Goal: Navigation & Orientation: Find specific page/section

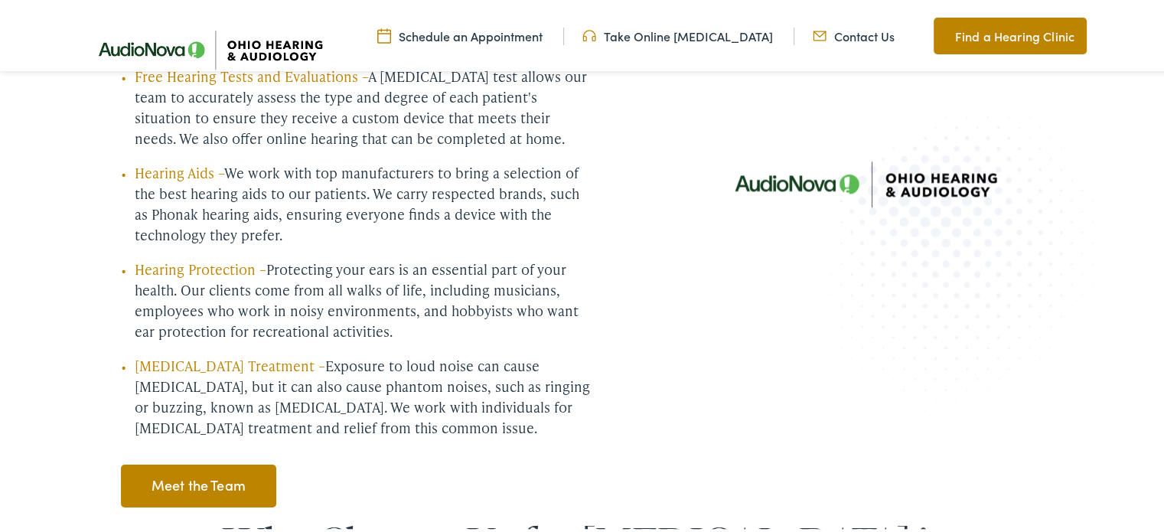
scroll to position [2143, 0]
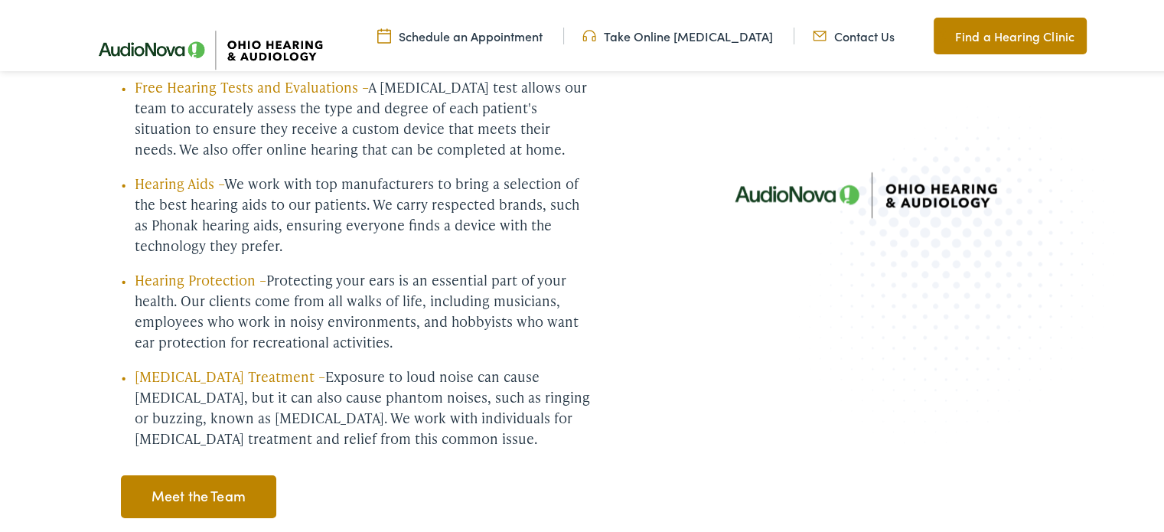
click at [984, 28] on link "Find a Hearing Clinic" at bounding box center [1010, 33] width 153 height 37
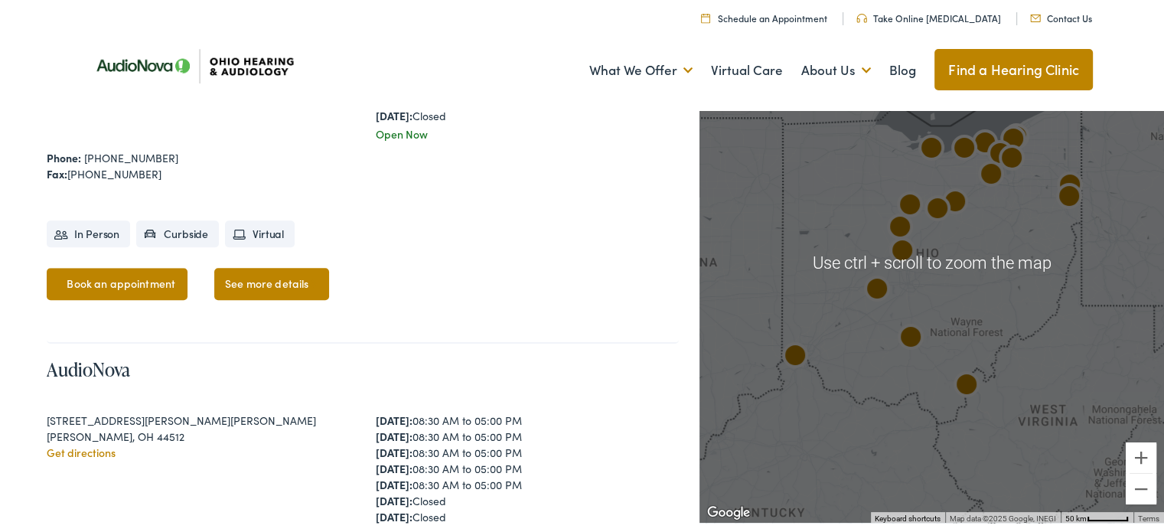
scroll to position [1148, 0]
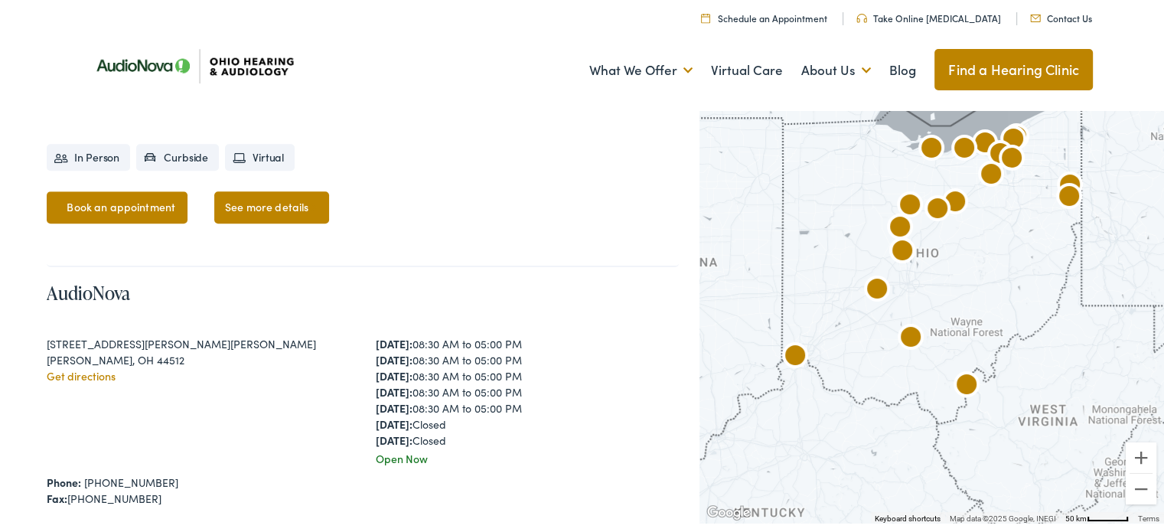
click at [998, 144] on img "AudioNova" at bounding box center [1011, 157] width 49 height 49
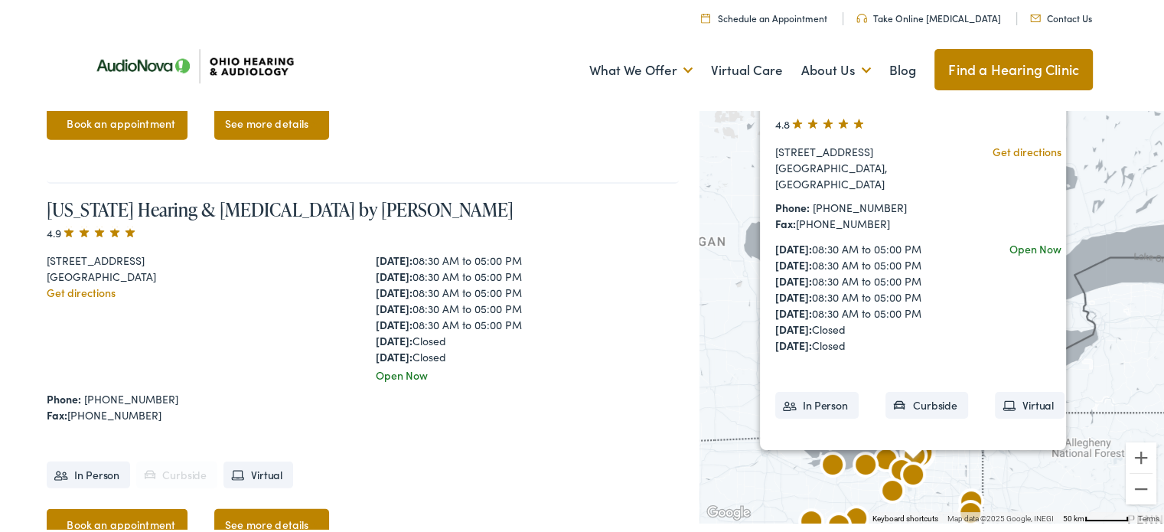
scroll to position [4405, 0]
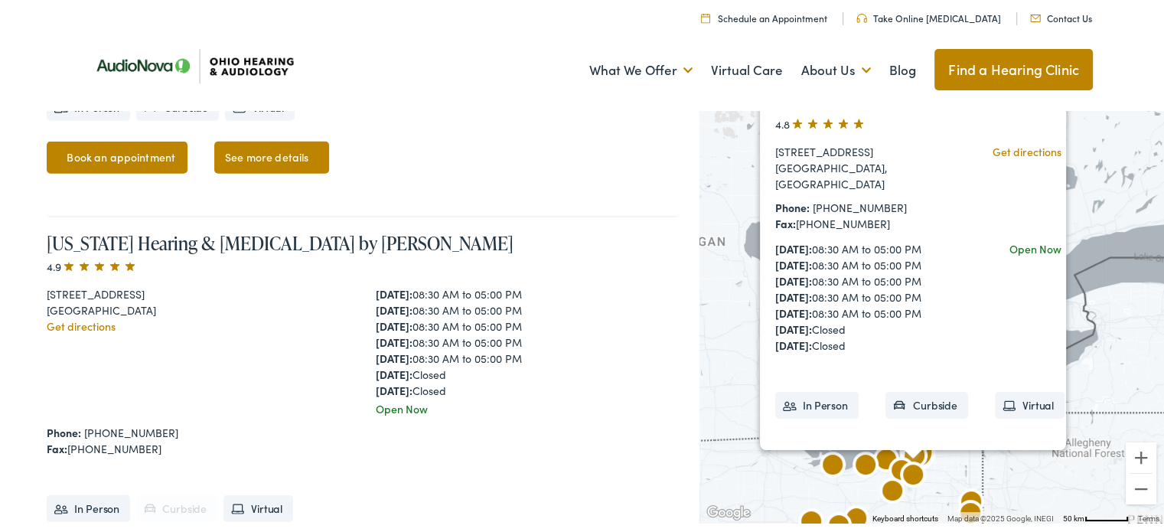
click at [113, 316] on link "Get directions" at bounding box center [81, 323] width 69 height 15
